Goal: Check status: Check status

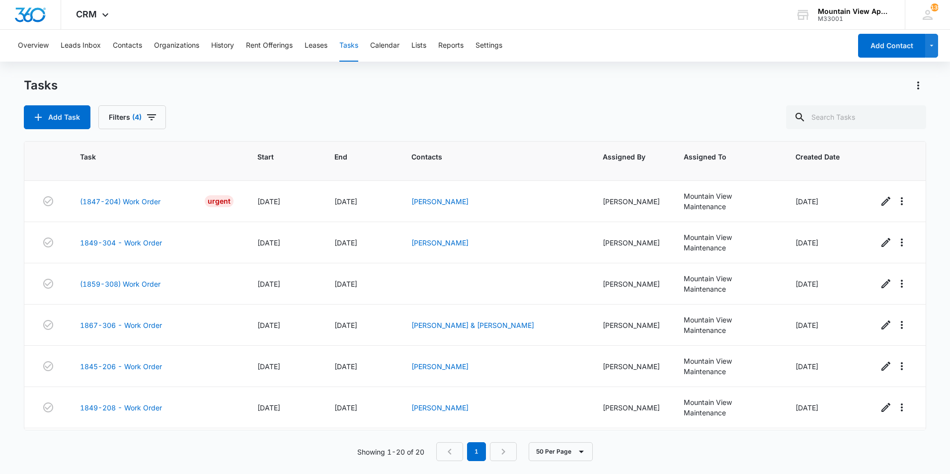
scroll to position [547, 0]
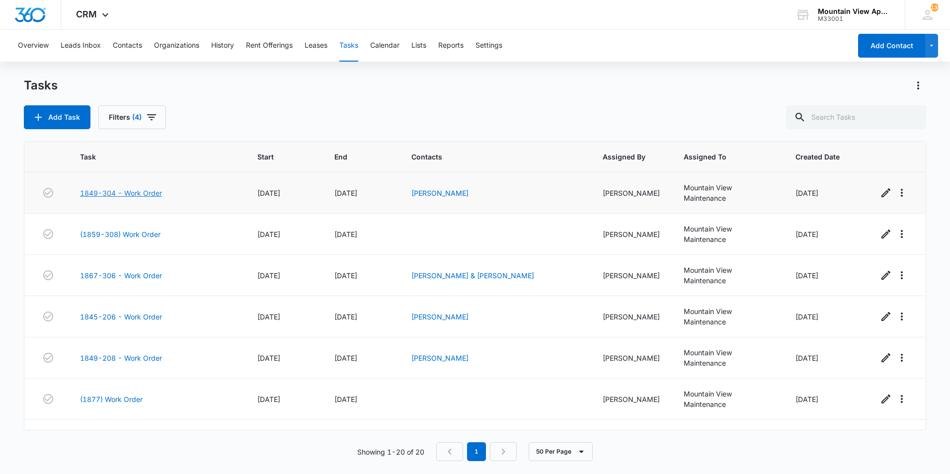
click at [151, 191] on link "1849-304 - Work Order" at bounding box center [121, 193] width 82 height 10
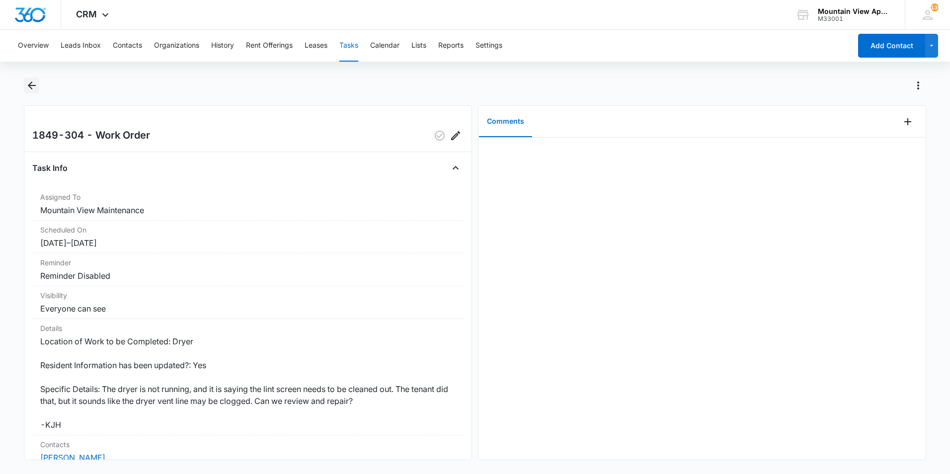
click at [31, 84] on icon "Back" at bounding box center [32, 86] width 12 height 12
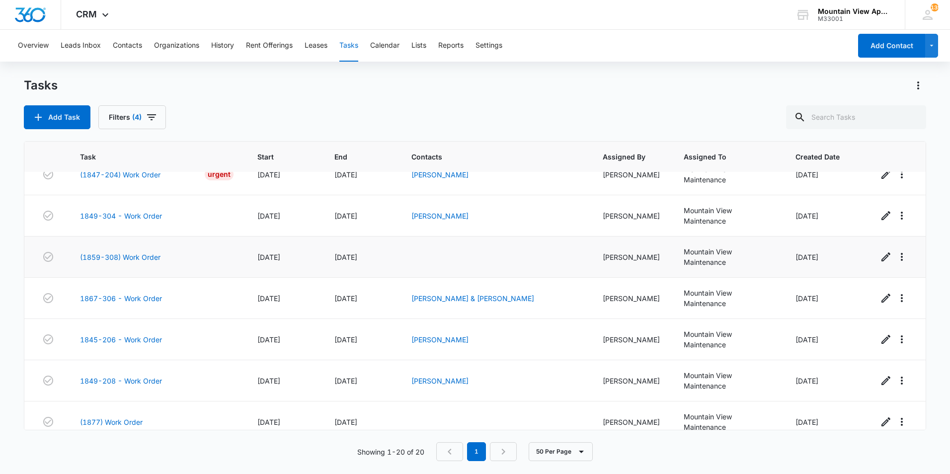
scroll to position [577, 0]
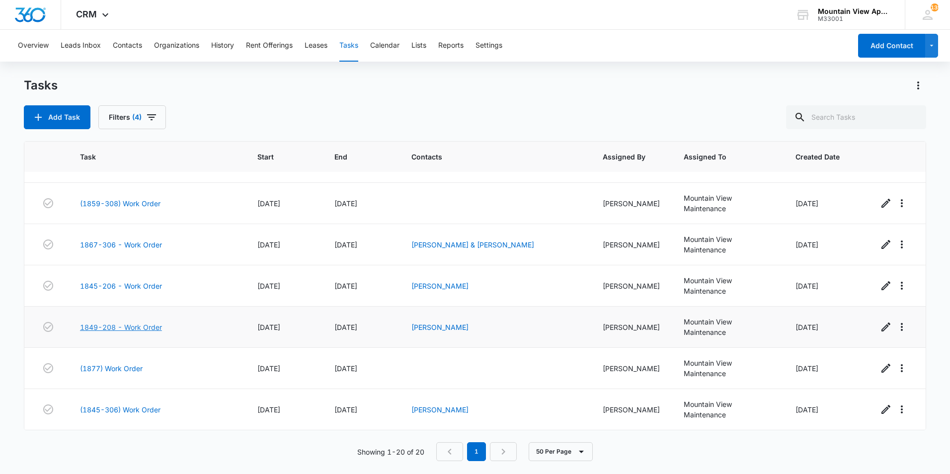
click at [149, 329] on link "1849-208 - Work Order" at bounding box center [121, 327] width 82 height 10
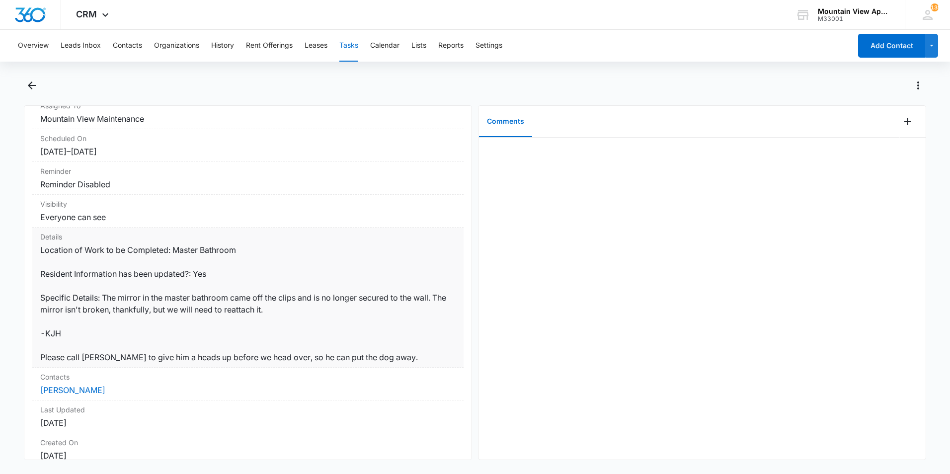
scroll to position [99, 0]
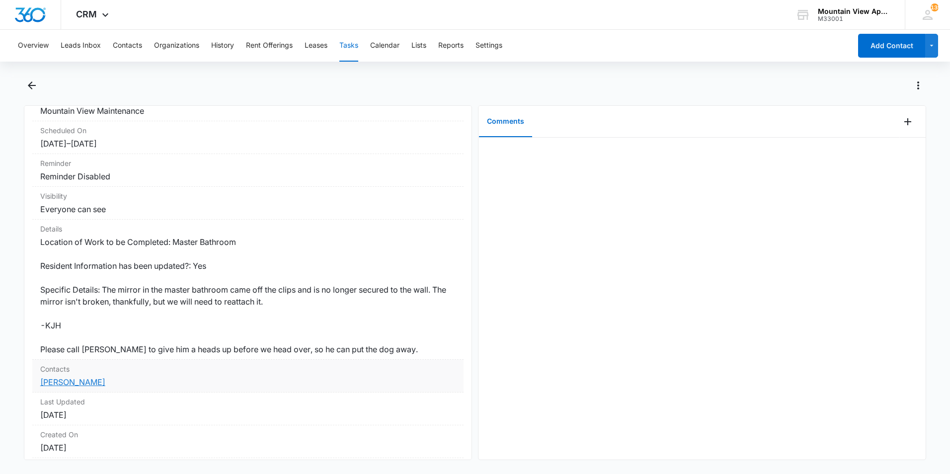
click at [86, 385] on link "[PERSON_NAME]" at bounding box center [72, 382] width 65 height 10
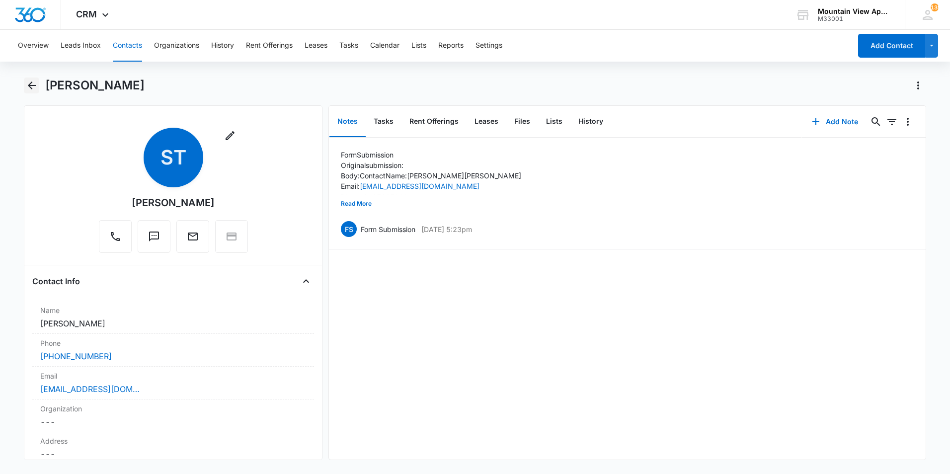
click at [33, 83] on icon "Back" at bounding box center [32, 86] width 12 height 12
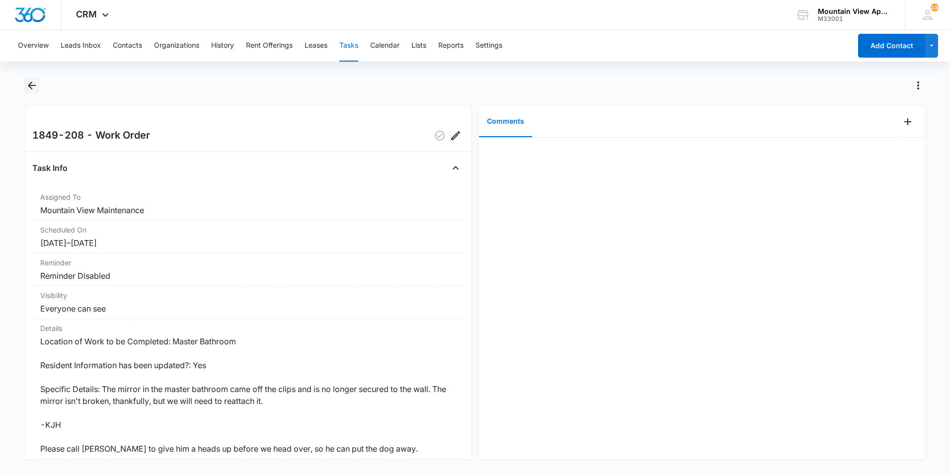
click at [31, 87] on icon "Back" at bounding box center [32, 86] width 12 height 12
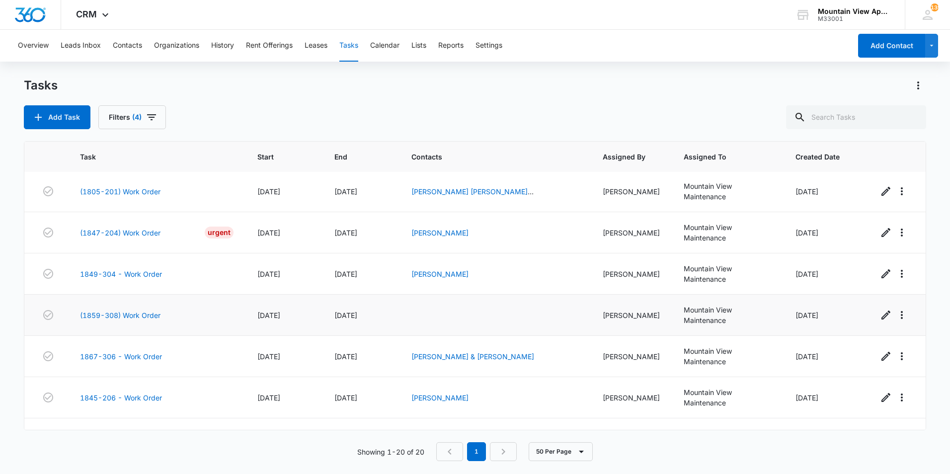
scroll to position [577, 0]
